Goal: Find specific page/section: Find specific page/section

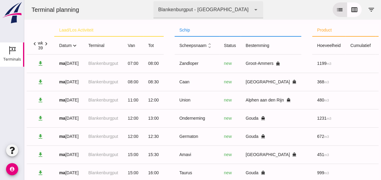
click at [76, 46] on icon "expand_more" at bounding box center [74, 45] width 6 height 6
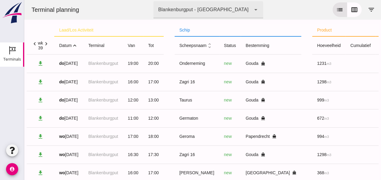
click at [76, 45] on icon "expand_less" at bounding box center [74, 45] width 6 height 6
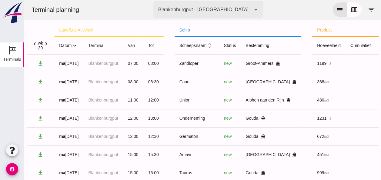
click at [76, 45] on icon "expand_more" at bounding box center [74, 45] width 6 height 6
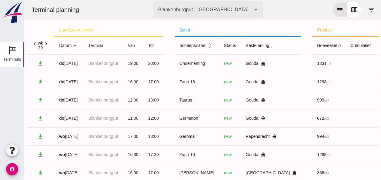
click at [75, 44] on icon "expand_less" at bounding box center [74, 45] width 6 height 6
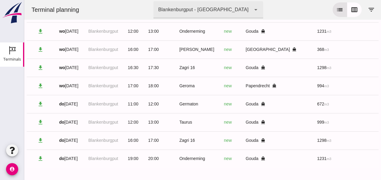
scroll to position [364, 0]
click at [351, 14] on button "calendar_view_week" at bounding box center [354, 9] width 15 height 15
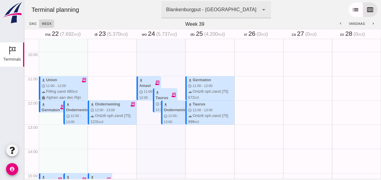
scroll to position [169, 0]
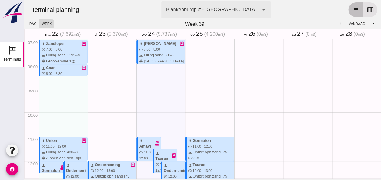
click at [352, 8] on icon "list" at bounding box center [355, 9] width 7 height 7
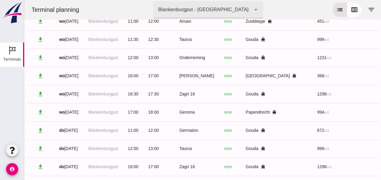
scroll to position [364, 0]
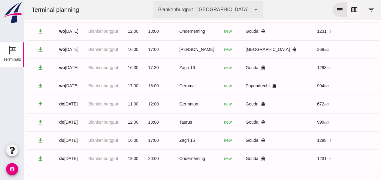
click at [350, 10] on icon "calendar_view_week" at bounding box center [353, 9] width 7 height 7
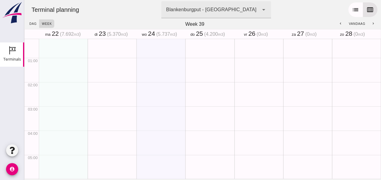
scroll to position [0, 0]
drag, startPoint x: 354, startPoint y: 12, endPoint x: 350, endPoint y: 0, distance: 12.9
click at [354, 12] on icon "list" at bounding box center [355, 9] width 7 height 7
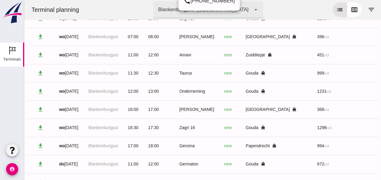
scroll to position [364, 0]
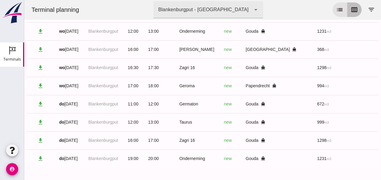
click at [351, 12] on icon "calendar_view_week" at bounding box center [353, 9] width 7 height 7
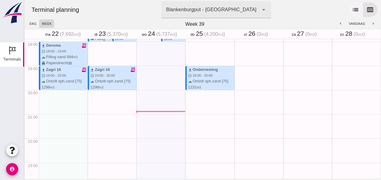
scroll to position [441, 0]
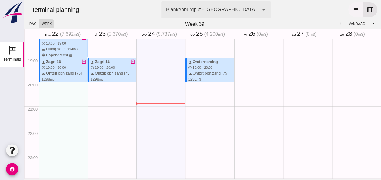
click at [352, 10] on icon "list" at bounding box center [355, 9] width 7 height 7
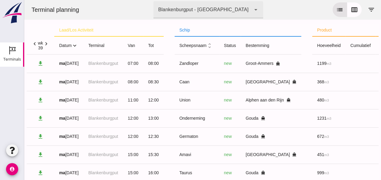
click at [75, 44] on icon "expand_more" at bounding box center [74, 45] width 6 height 6
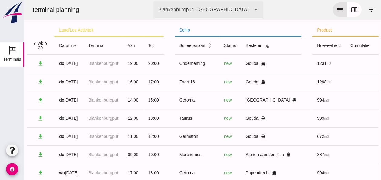
click at [75, 47] on icon "expand_less" at bounding box center [74, 45] width 6 height 6
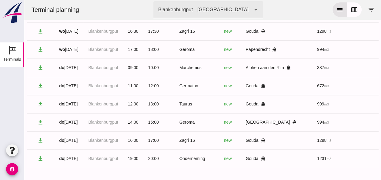
scroll to position [400, 0]
